Goal: Information Seeking & Learning: Find specific fact

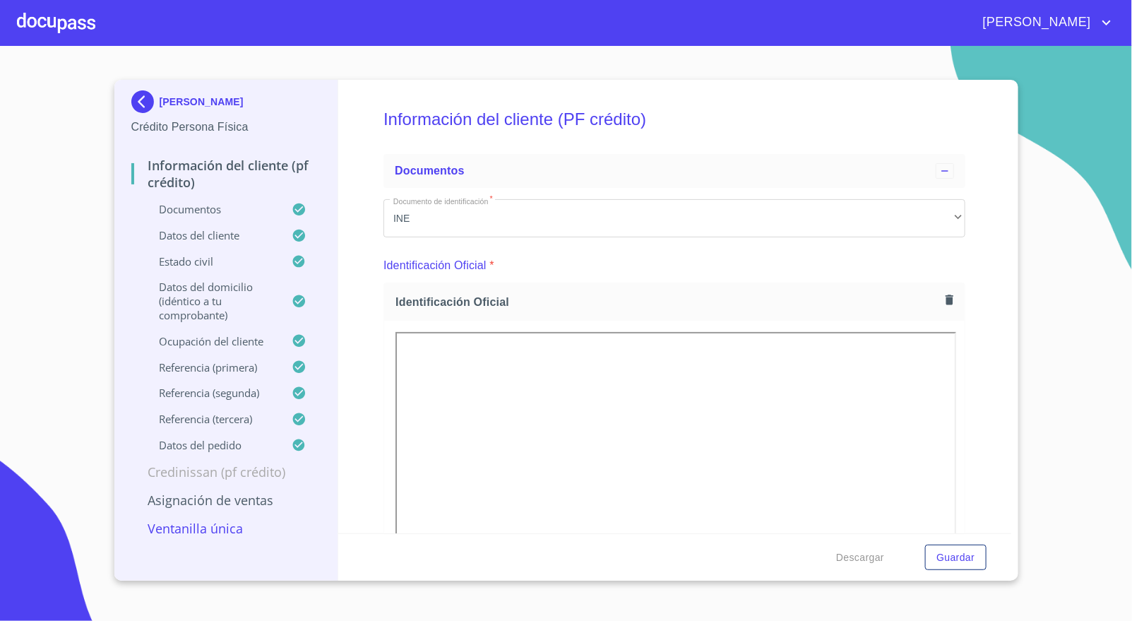
click at [131, 89] on div "[PERSON_NAME] Crédito Persona Física" at bounding box center [226, 113] width 190 height 66
click at [142, 100] on img at bounding box center [145, 101] width 28 height 23
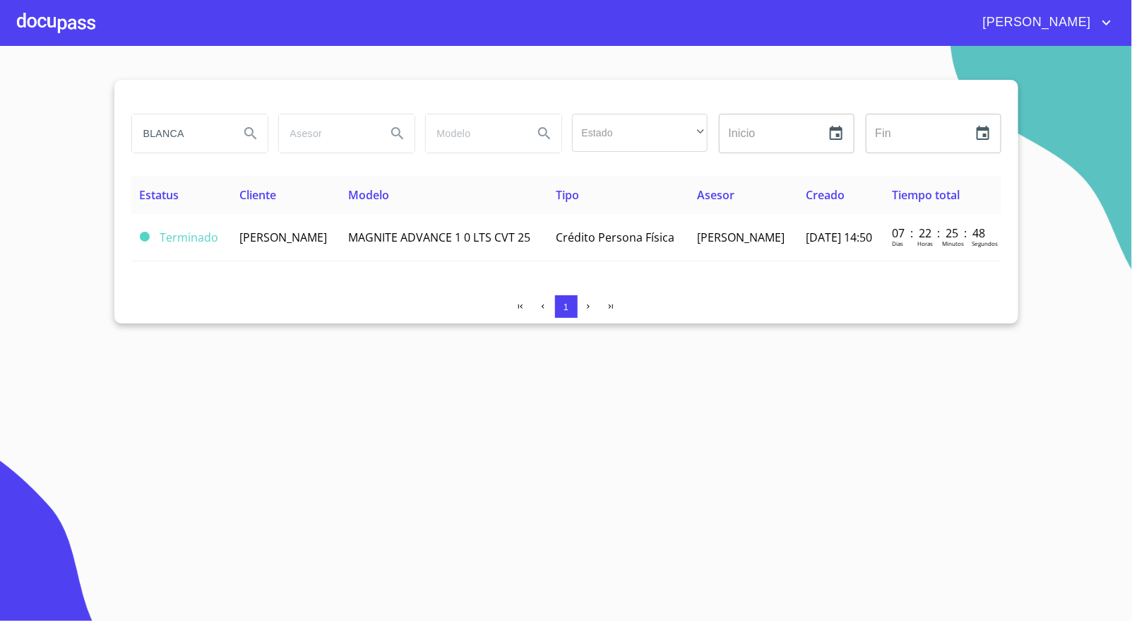
click at [189, 144] on input "BLANCA" at bounding box center [180, 133] width 96 height 38
click at [189, 141] on input "BLANCA" at bounding box center [180, 133] width 96 height 38
type input "J"
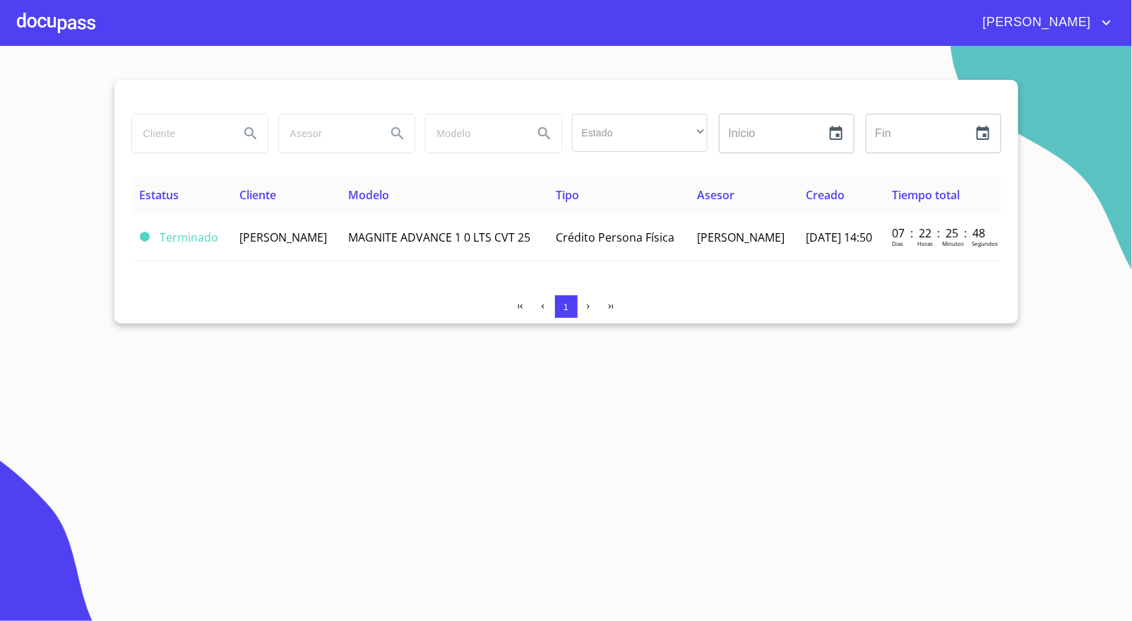
click at [49, 30] on div at bounding box center [56, 22] width 78 height 45
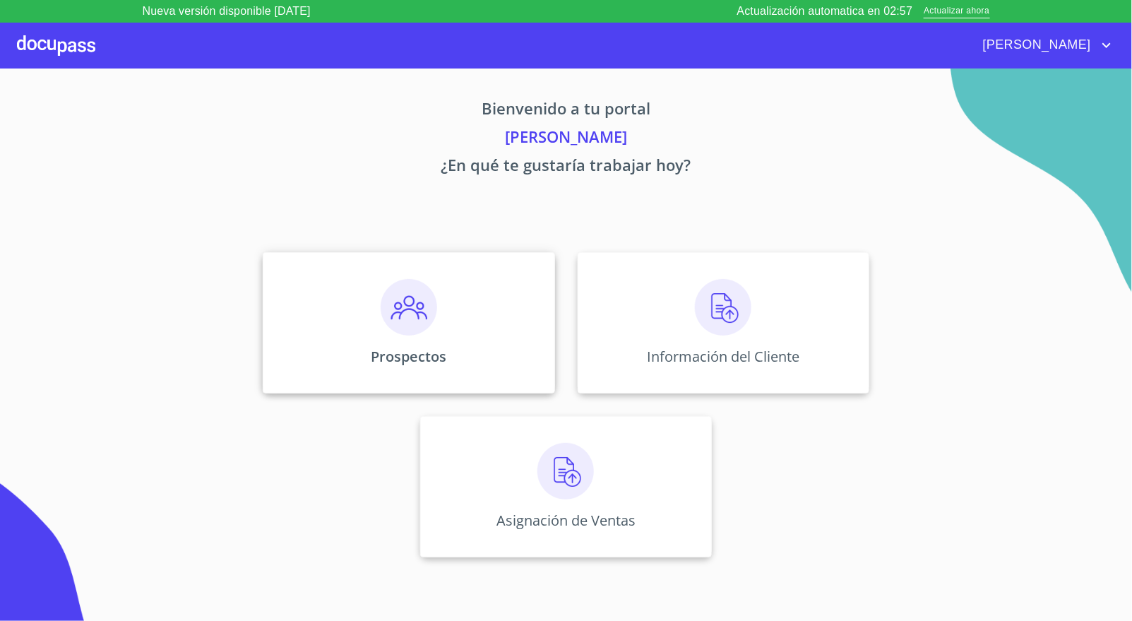
click at [422, 339] on div "Prospectos" at bounding box center [409, 322] width 292 height 141
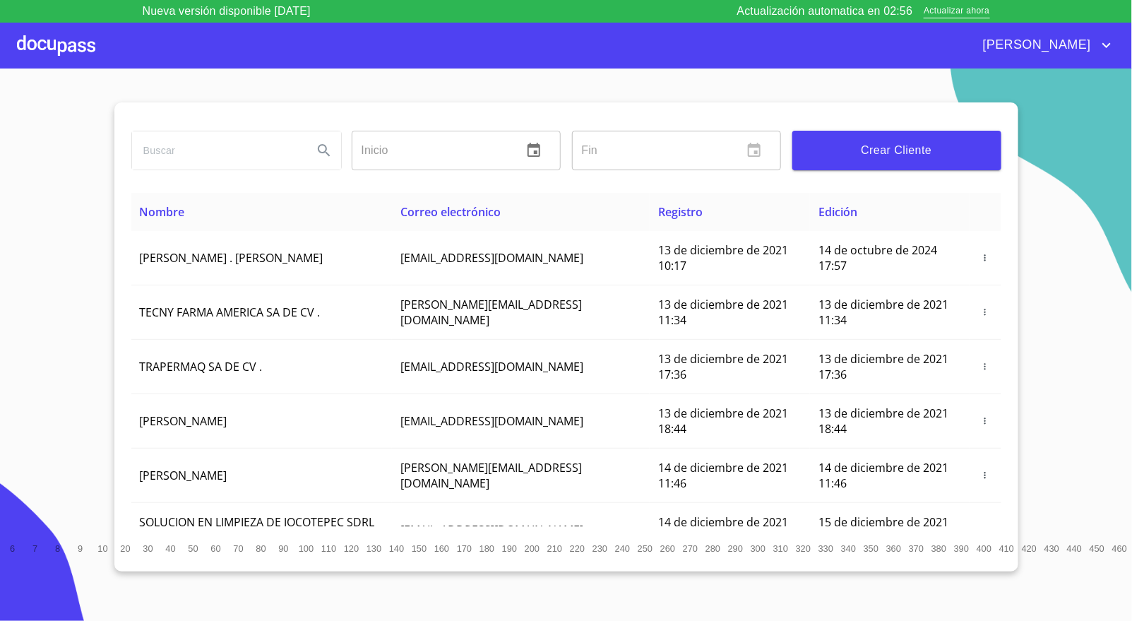
click at [242, 160] on input "search" at bounding box center [217, 150] width 170 height 38
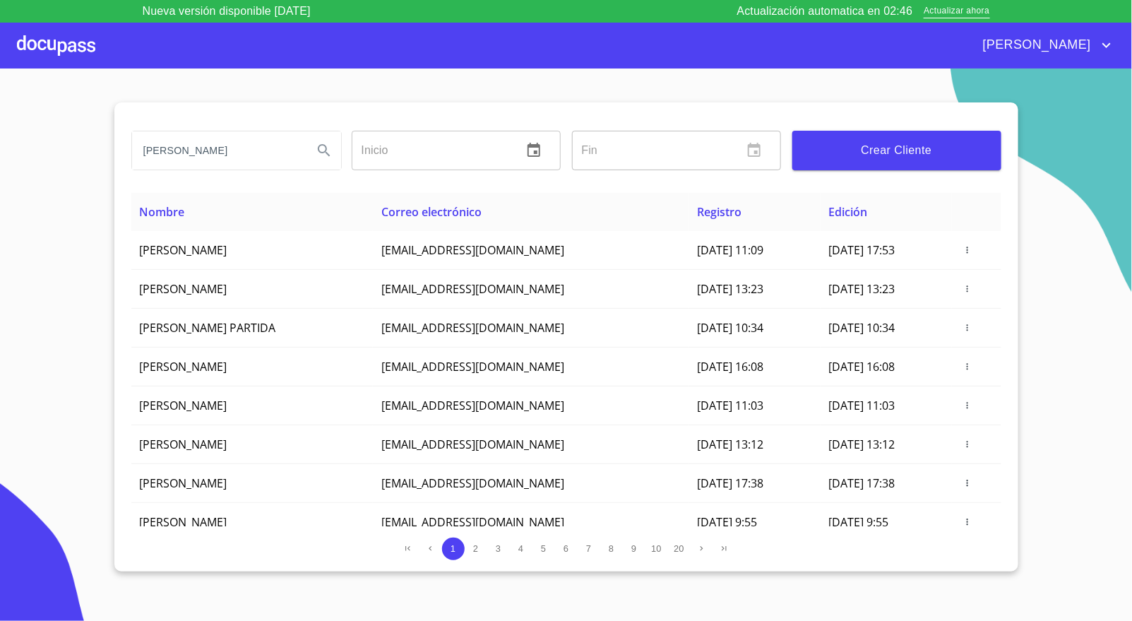
click at [225, 144] on input "[PERSON_NAME]" at bounding box center [217, 150] width 170 height 38
type input "J"
type input "B"
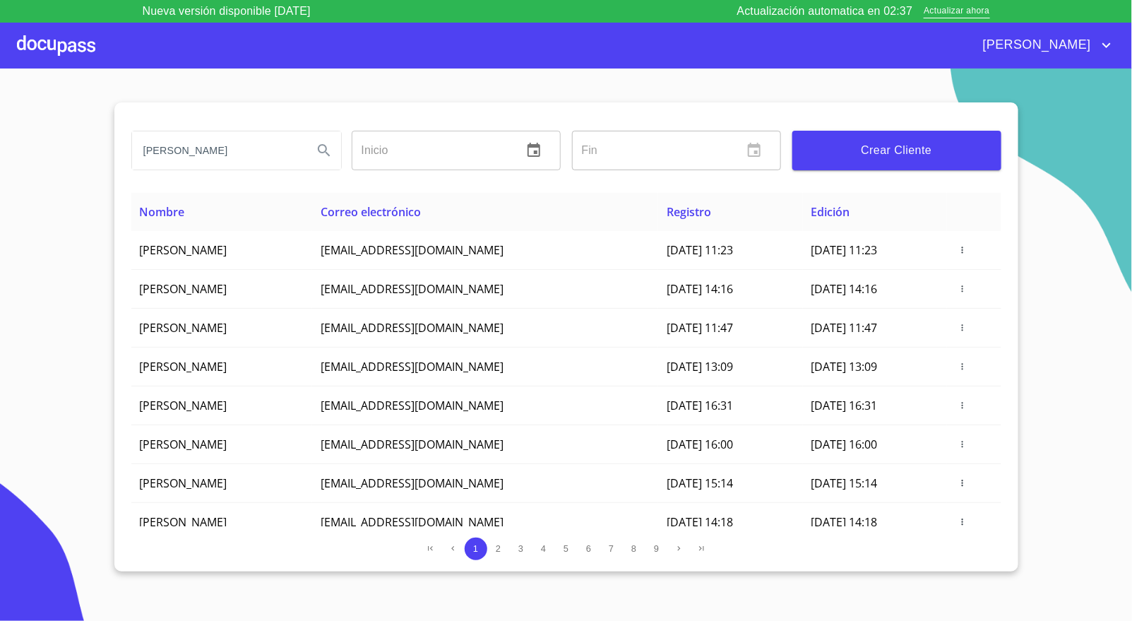
type input "[PERSON_NAME]"
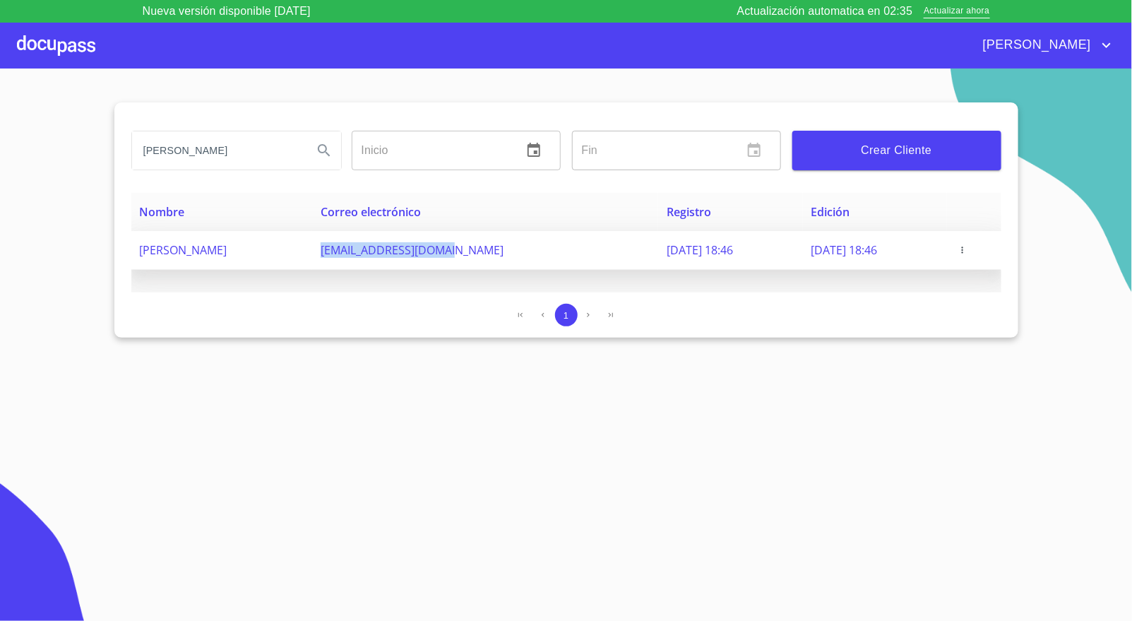
drag, startPoint x: 304, startPoint y: 238, endPoint x: 437, endPoint y: 251, distance: 134.1
click at [437, 251] on td "[EMAIL_ADDRESS][DOMAIN_NAME]" at bounding box center [485, 250] width 346 height 39
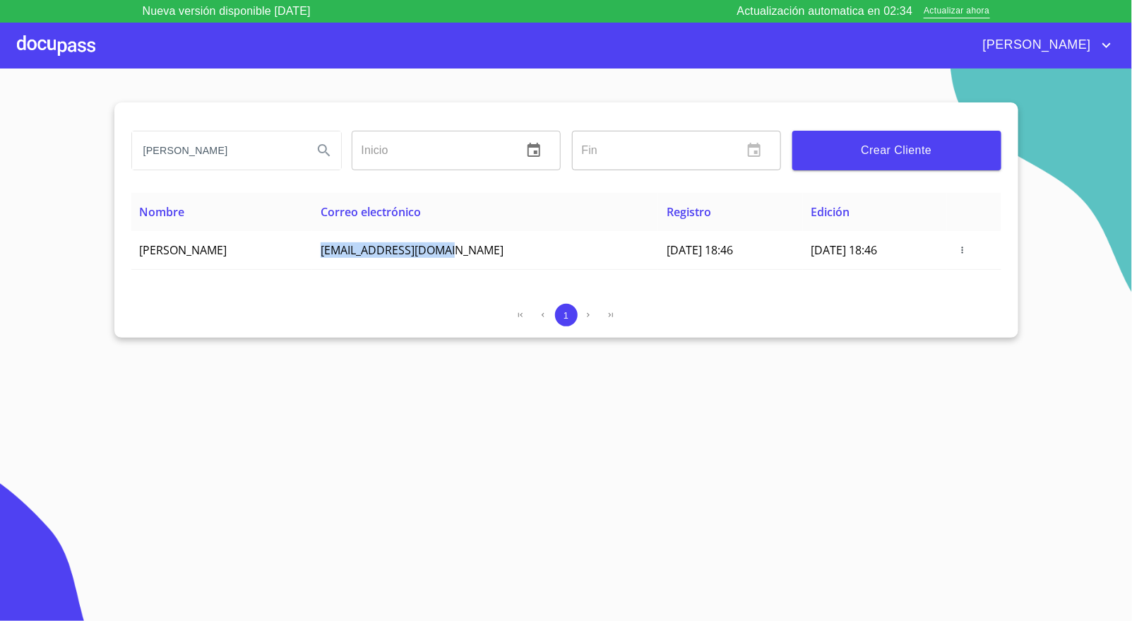
copy span "[EMAIL_ADDRESS][DOMAIN_NAME]"
